Goal: Task Accomplishment & Management: Use online tool/utility

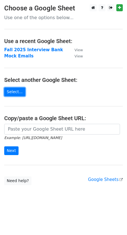
click at [17, 93] on link "Select..." at bounding box center [14, 91] width 21 height 9
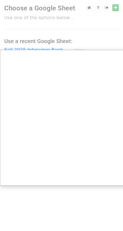
drag, startPoint x: 101, startPoint y: 24, endPoint x: -6, endPoint y: 30, distance: 107.0
click at [0, 30] on html "Choose a Google Sheet Use one of the options below... Use a recent Google Sheet…" at bounding box center [61, 115] width 123 height 231
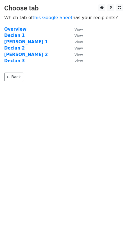
click at [14, 35] on strong "Declan 1" at bounding box center [14, 35] width 21 height 5
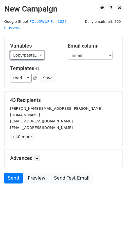
click at [24, 51] on link "Copy/paste..." at bounding box center [27, 55] width 34 height 9
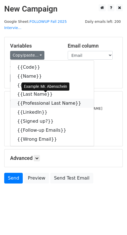
click at [28, 99] on link "{{Professional Last Name}}" at bounding box center [52, 103] width 84 height 9
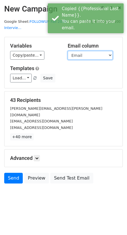
click at [81, 52] on select "Code Name Email Last Name Professional Last Name LinkedIn Signed up? Follow-up …" at bounding box center [90, 55] width 45 height 9
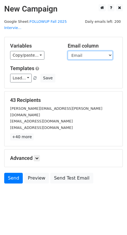
click at [68, 51] on select "Code Name Email Last Name Professional Last Name LinkedIn Signed up? Follow-up …" at bounding box center [90, 55] width 45 height 9
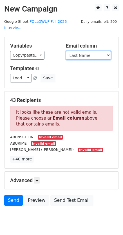
click at [78, 51] on select "Code Name Email Last Name Professional Last Name LinkedIn Signed up? Follow-up …" at bounding box center [88, 55] width 45 height 9
select select "Email"
click at [66, 51] on select "Code Name Email Last Name Professional Last Name LinkedIn Signed up? Follow-up …" at bounding box center [88, 55] width 45 height 9
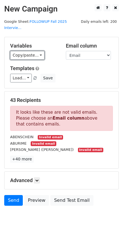
click at [39, 51] on link "Copy/paste..." at bounding box center [27, 55] width 34 height 9
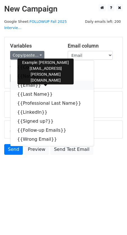
click at [33, 81] on link "{{Email}}" at bounding box center [52, 85] width 84 height 9
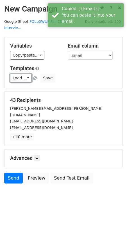
click at [23, 74] on link "Load..." at bounding box center [21, 78] width 22 height 9
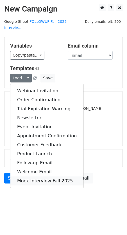
click at [33, 177] on link "Mock Interview Fall 2025" at bounding box center [46, 180] width 73 height 9
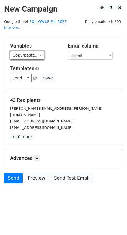
click at [40, 51] on link "Copy/paste..." at bounding box center [27, 55] width 34 height 9
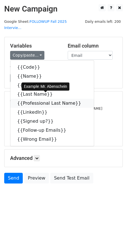
click at [44, 101] on link "{{Professional Last Name}}" at bounding box center [52, 103] width 84 height 9
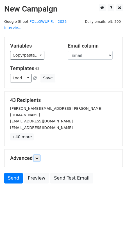
click at [36, 155] on link at bounding box center [37, 158] width 6 height 6
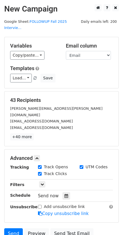
click at [64, 194] on icon at bounding box center [66, 196] width 4 height 4
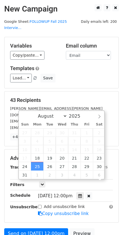
scroll to position [0, 0]
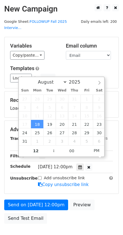
type input "2025-08-18 11:00"
type input "11"
click at [52, 153] on span at bounding box center [51, 154] width 4 height 6
type input "2025-08-18 10:00"
type input "10"
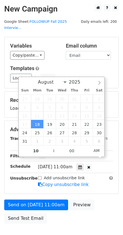
click at [52, 153] on span at bounding box center [51, 154] width 4 height 6
click at [59, 153] on input "00" at bounding box center [72, 150] width 34 height 11
type input "2025-08-18 10:05"
type input "05"
click at [88, 147] on span at bounding box center [87, 148] width 4 height 6
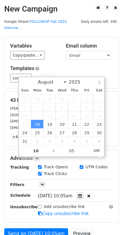
type input "2025-08-18 10:10"
type input "10"
click at [88, 147] on span at bounding box center [87, 148] width 4 height 6
type input "2025-08-18 10:15"
type input "15"
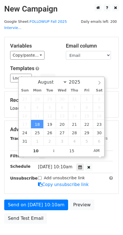
click at [88, 147] on span at bounding box center [87, 148] width 4 height 6
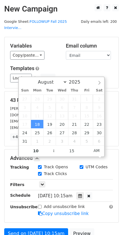
click at [112, 164] on div "UTM Codes" at bounding box center [96, 167] width 42 height 7
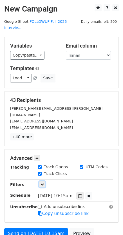
click at [41, 183] on icon at bounding box center [42, 184] width 3 height 3
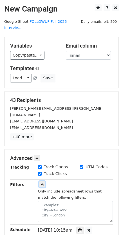
click at [41, 183] on icon at bounding box center [42, 184] width 3 height 3
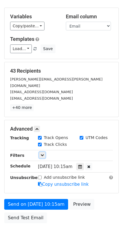
scroll to position [37, 0]
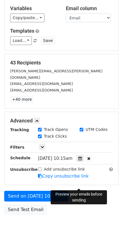
click at [75, 191] on link "Preview" at bounding box center [81, 196] width 25 height 11
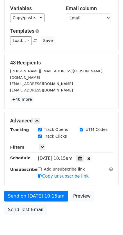
click at [60, 99] on form "Variables Copy/paste... {{Code}} {{Name}} {{Email}} {{Last Name}} {{Professiona…" at bounding box center [61, 108] width 114 height 219
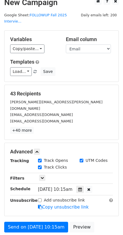
scroll to position [0, 0]
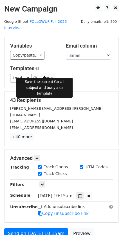
click at [42, 74] on button "Save" at bounding box center [48, 78] width 15 height 9
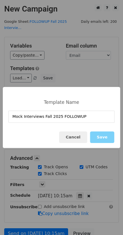
type input "Mock Interviews Fall 2025 FOLLOWUP"
click at [105, 138] on button "Save" at bounding box center [102, 137] width 24 height 12
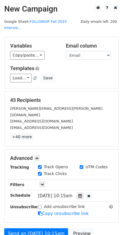
click at [82, 194] on icon at bounding box center [80, 196] width 4 height 4
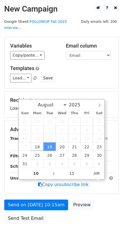
type input "2025-08-19 09:15"
type input "09"
click at [50, 176] on span at bounding box center [51, 176] width 4 height 6
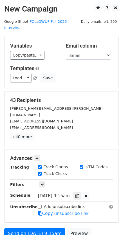
click at [113, 93] on div "43 Recipients bob.abendschein@gmail.com omon.aburime@apachecorp.com stephaniema…" at bounding box center [62, 118] width 114 height 55
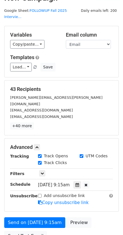
scroll to position [52, 0]
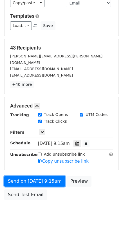
click at [46, 176] on link "Send on Aug 19 at 9:15am" at bounding box center [34, 181] width 61 height 11
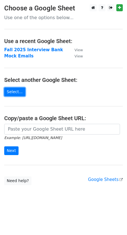
click at [13, 90] on link "Select..." at bounding box center [14, 91] width 21 height 9
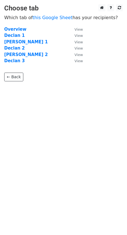
click at [20, 44] on strong "[PERSON_NAME] 1" at bounding box center [26, 41] width 44 height 5
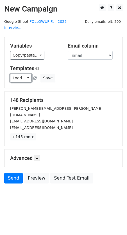
click at [29, 74] on link "Load..." at bounding box center [21, 78] width 22 height 9
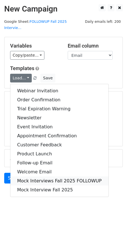
click at [61, 176] on link "Mock Interviews Fall 2025 FOLLOWUP" at bounding box center [59, 180] width 98 height 9
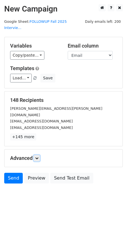
click at [36, 155] on link at bounding box center [37, 158] width 6 height 6
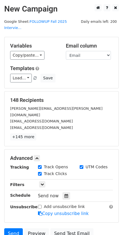
click at [64, 194] on icon at bounding box center [66, 196] width 4 height 4
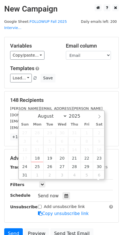
scroll to position [0, 0]
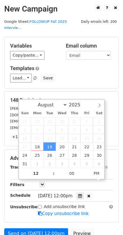
type input "2025-08-19 11:00"
type input "11"
click at [51, 175] on span at bounding box center [51, 176] width 4 height 6
type input "2025-08-19 10:00"
type input "10"
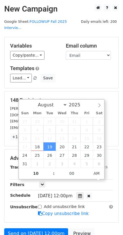
click at [51, 175] on span at bounding box center [51, 176] width 4 height 6
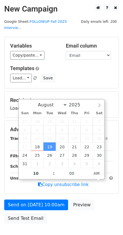
type input "2025-08-19 09:00"
type input "09"
click at [51, 175] on span at bounding box center [51, 176] width 4 height 6
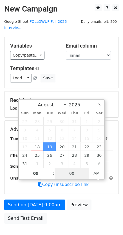
click at [66, 175] on input "00" at bounding box center [72, 173] width 34 height 11
type input "2025-08-19 09:05"
type input "05"
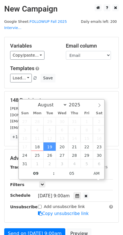
click at [86, 171] on span at bounding box center [87, 171] width 4 height 6
type input "2025-08-19 09:10"
type input "10"
click at [86, 171] on span at bounding box center [87, 171] width 4 height 6
type input "2025-08-19 09:15"
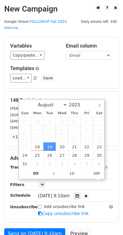
type input "15"
click at [86, 171] on span at bounding box center [87, 171] width 4 height 6
click at [118, 149] on div "Advanced Tracking Track Opens UTM Codes Track Clicks Filters Only include sprea…" at bounding box center [62, 185] width 114 height 73
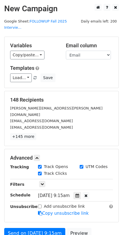
scroll to position [0, 0]
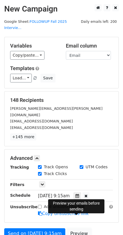
click at [83, 228] on link "Preview" at bounding box center [79, 233] width 25 height 11
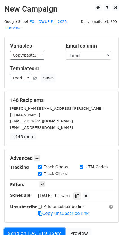
click at [44, 228] on link "Send on Aug 19 at 9:15am" at bounding box center [34, 233] width 61 height 11
